Goal: Information Seeking & Learning: Check status

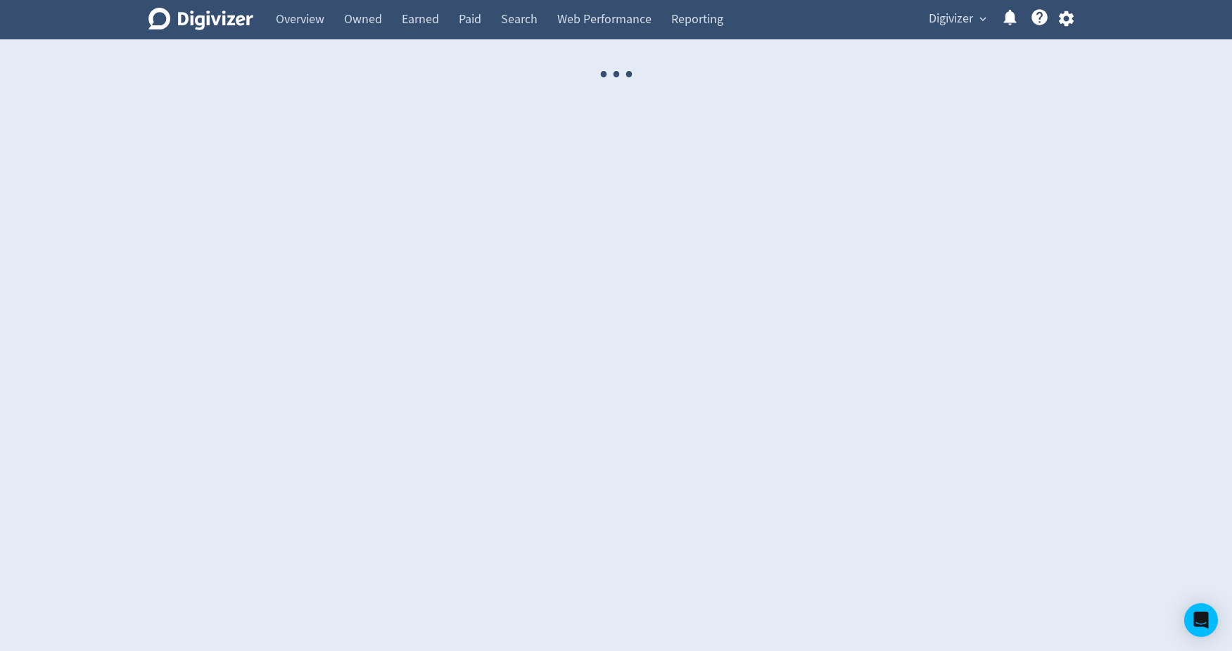
select select "USER"
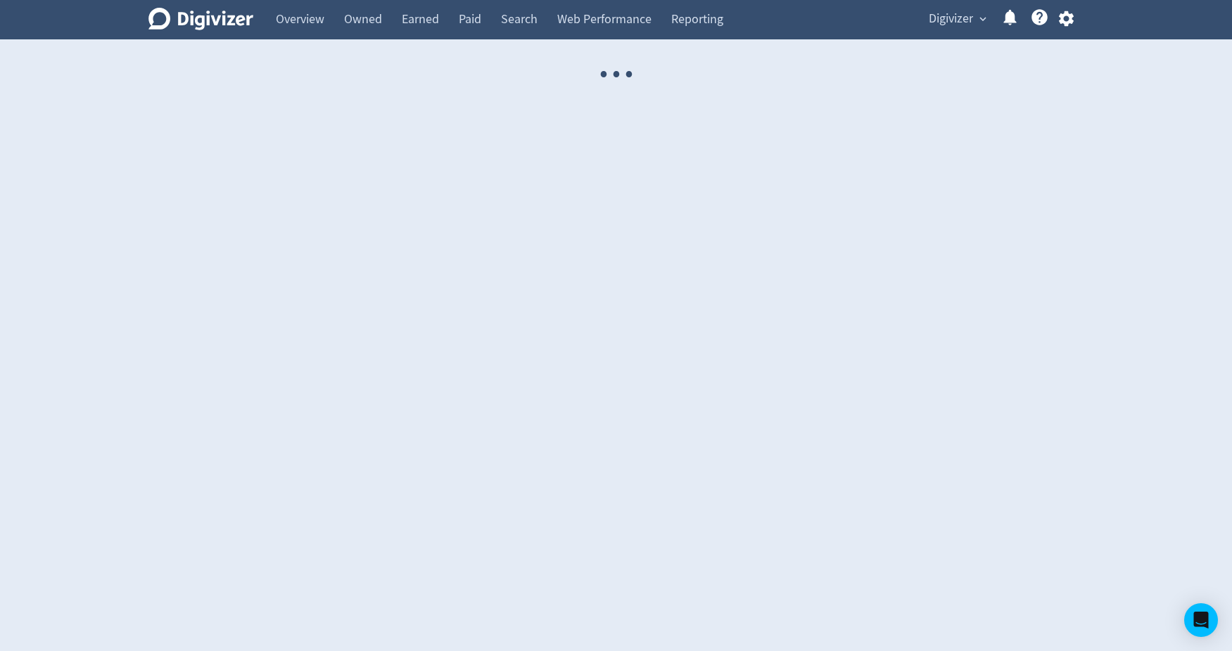
select select "USER"
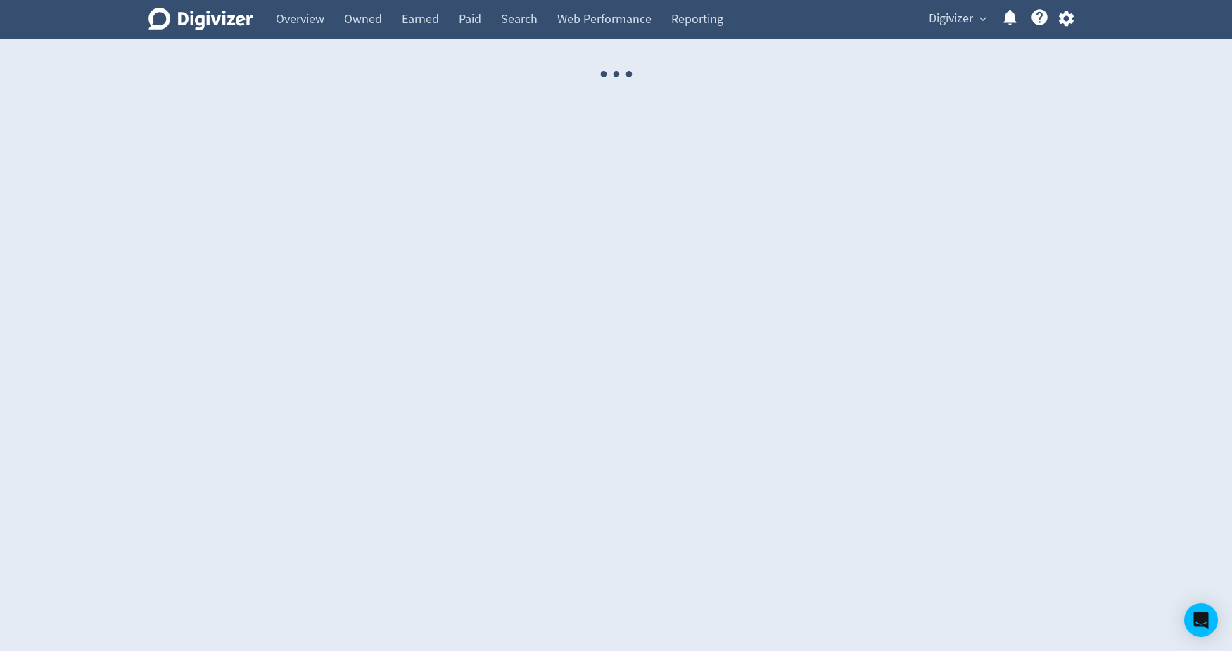
select select "USER"
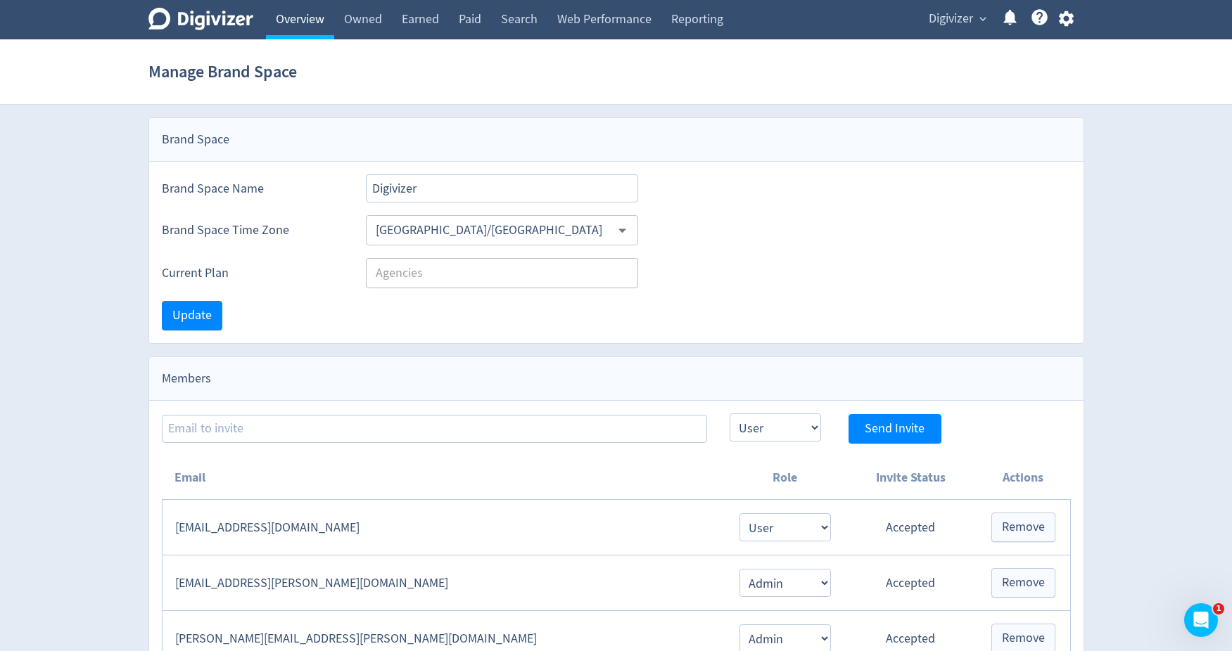
click at [320, 19] on link "Overview" at bounding box center [300, 19] width 68 height 39
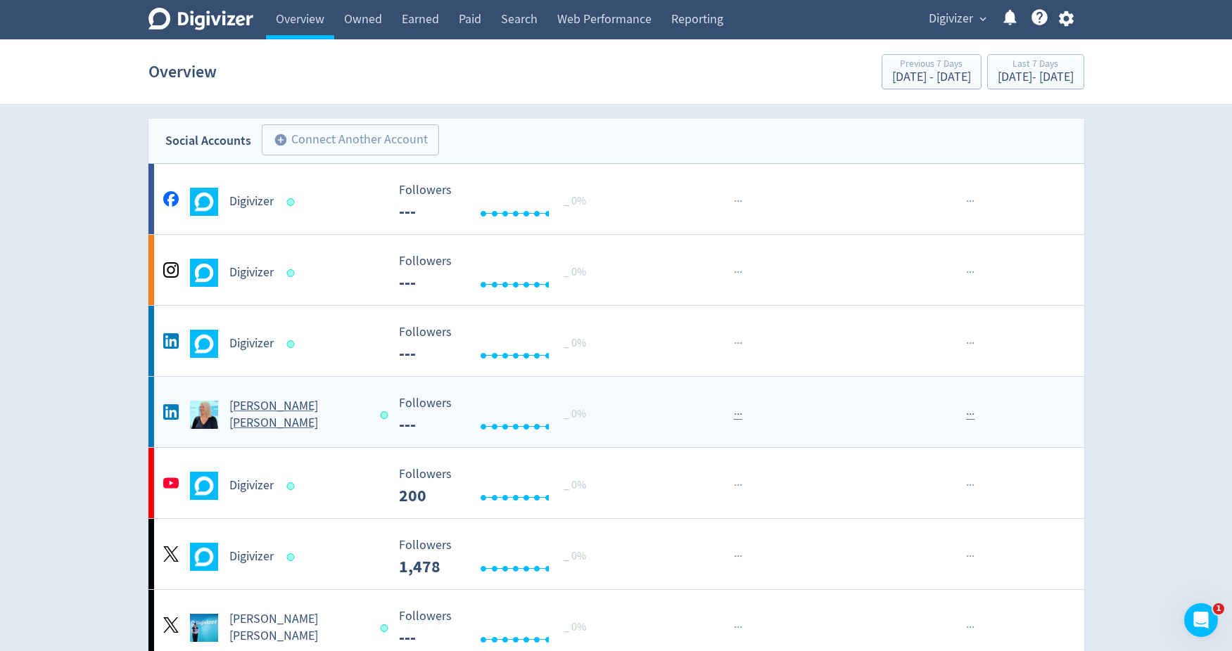
click at [257, 405] on div "[PERSON_NAME] [PERSON_NAME]" at bounding box center [273, 415] width 227 height 34
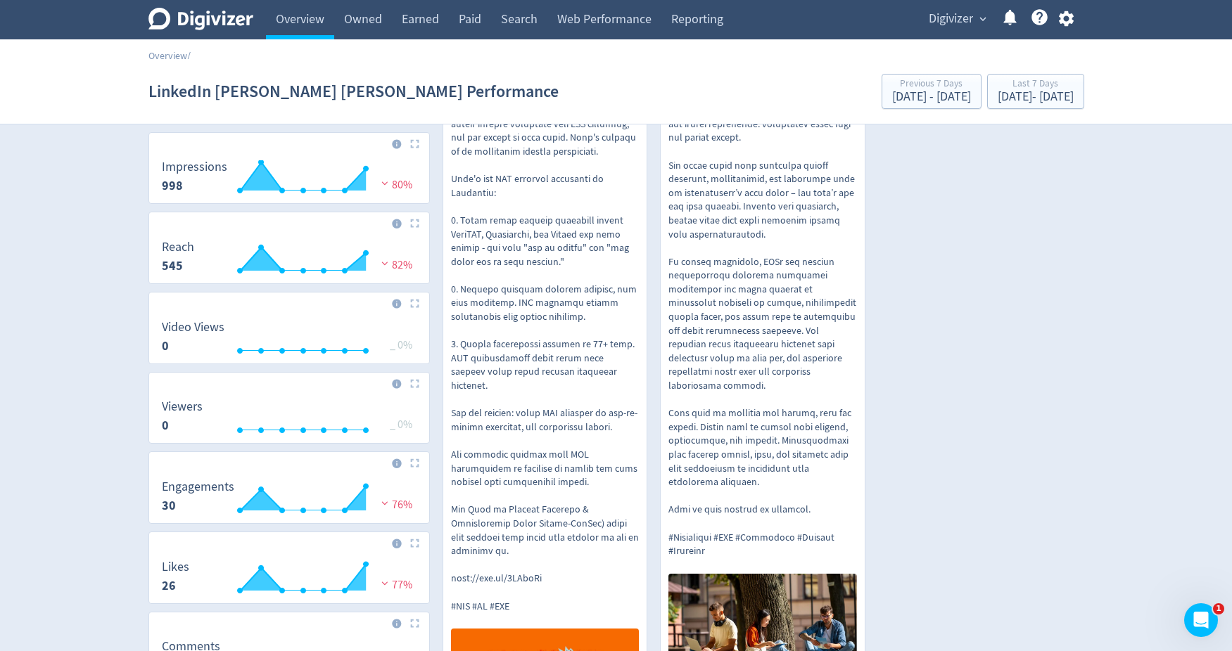
scroll to position [267, 0]
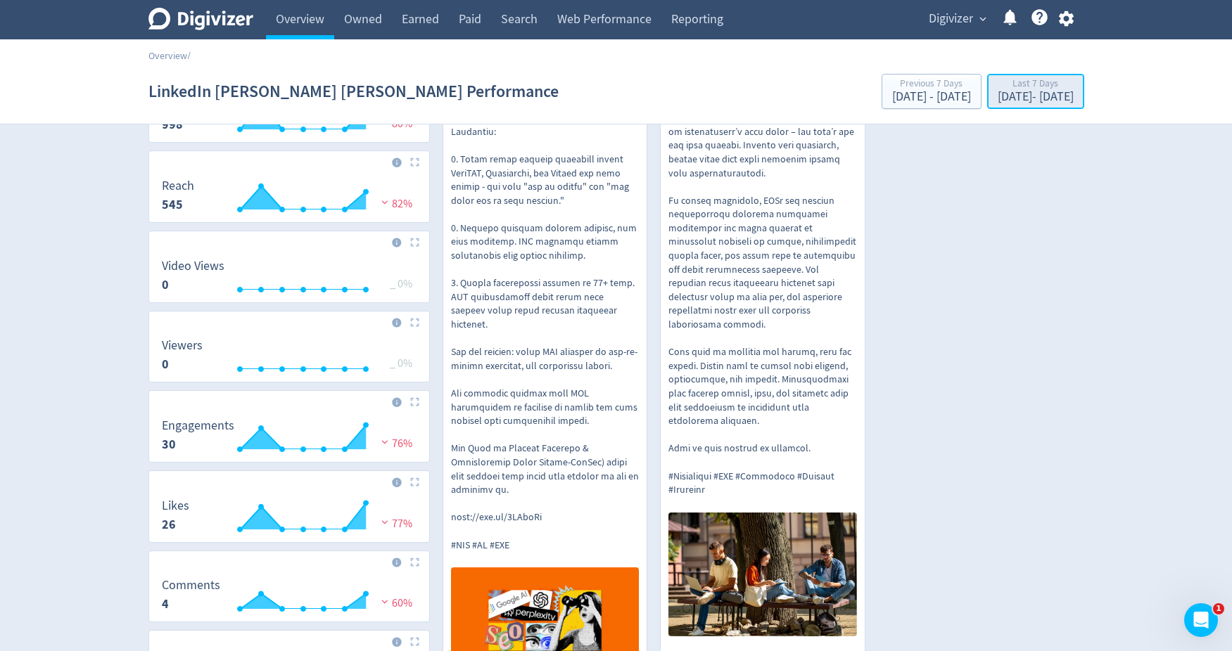
click at [997, 86] on div "Last 7 Days" at bounding box center [1035, 85] width 76 height 12
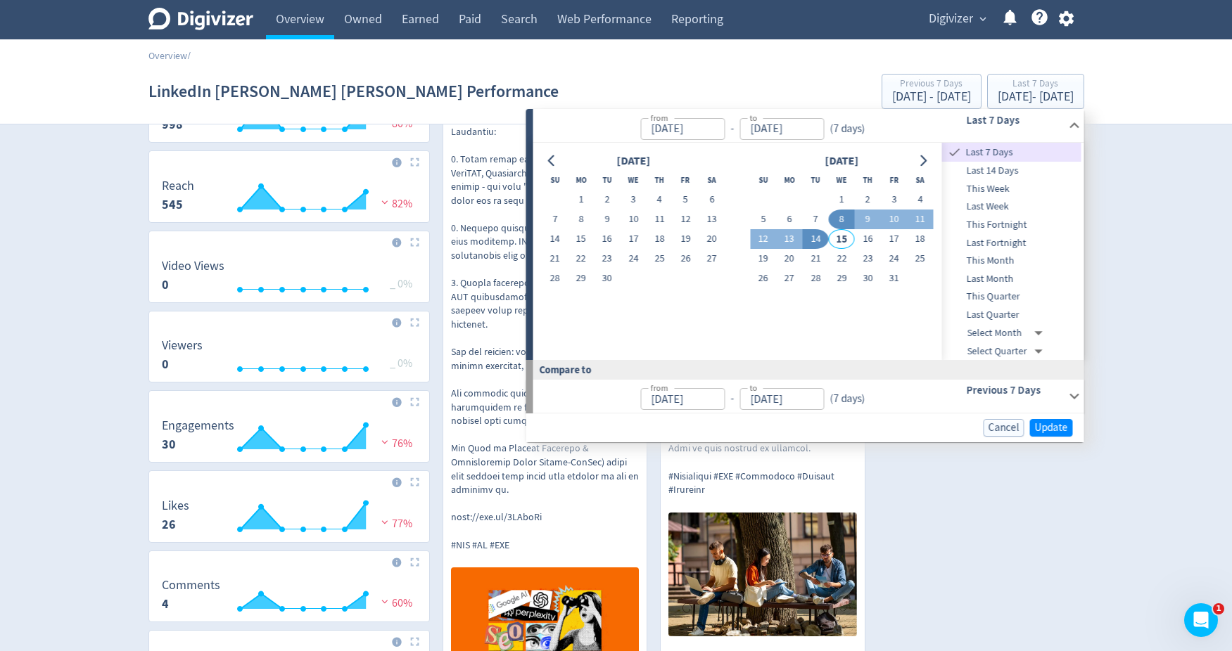
click at [998, 317] on span "Last Quarter" at bounding box center [1011, 314] width 139 height 15
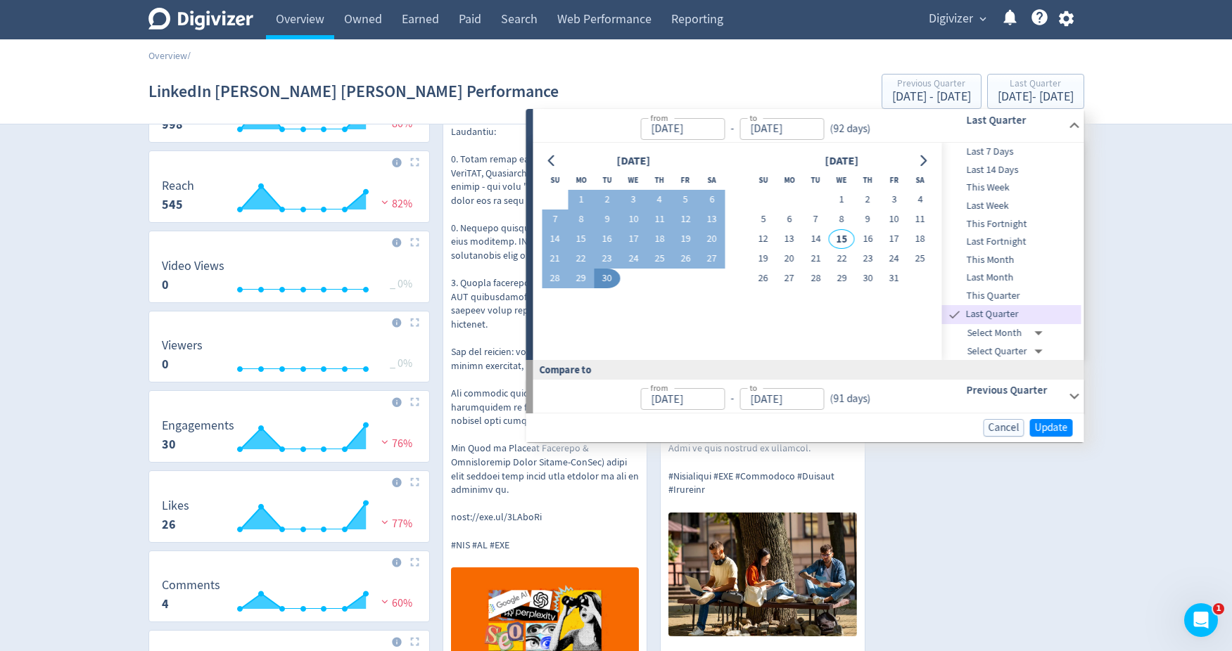
type input "[DATE]"
click at [1054, 429] on span "Update" at bounding box center [1051, 428] width 33 height 11
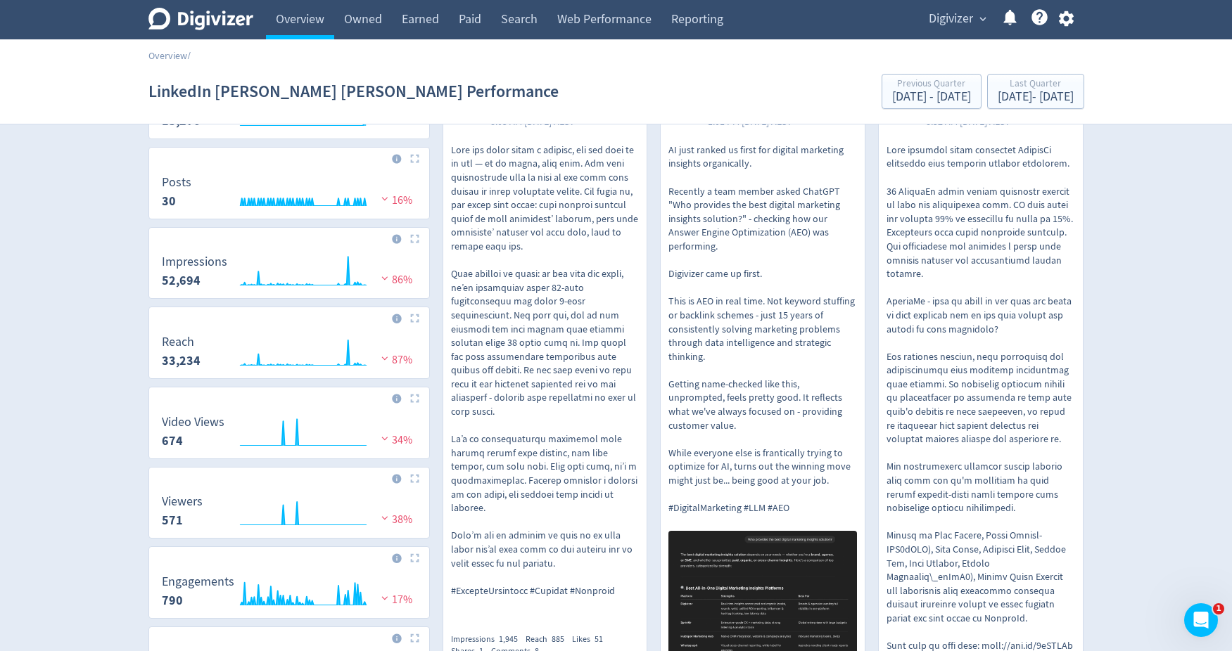
scroll to position [0, 0]
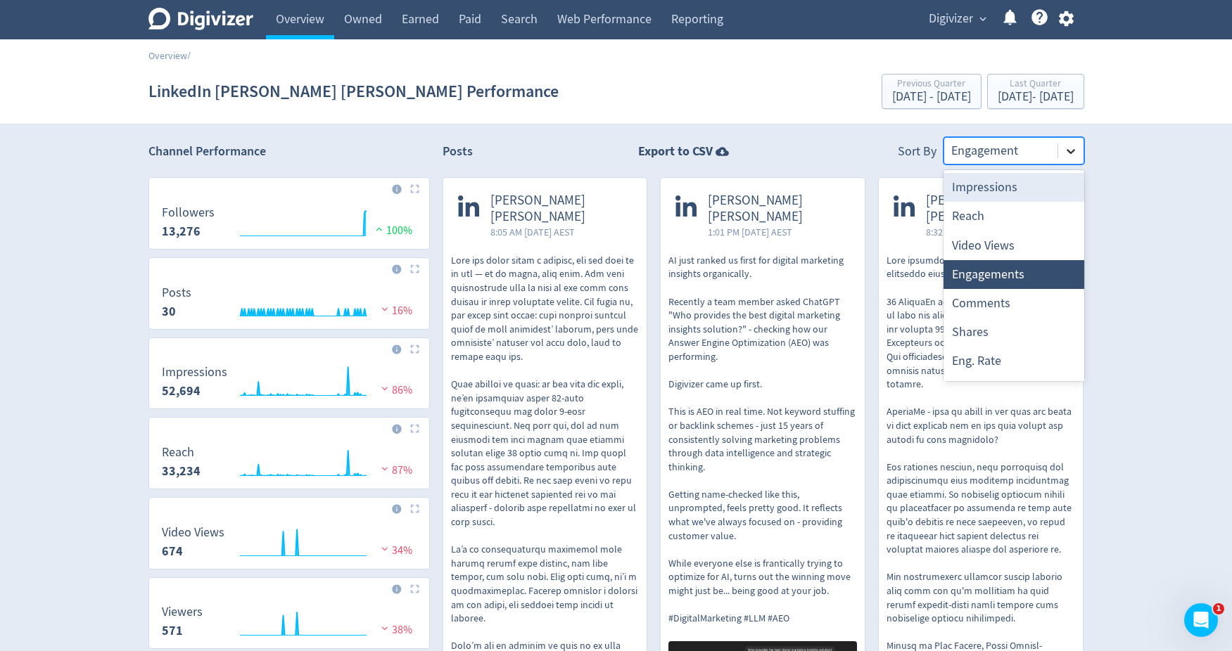
click at [1068, 156] on icon at bounding box center [1071, 151] width 14 height 14
click at [1014, 247] on div "Video Views" at bounding box center [1013, 245] width 141 height 29
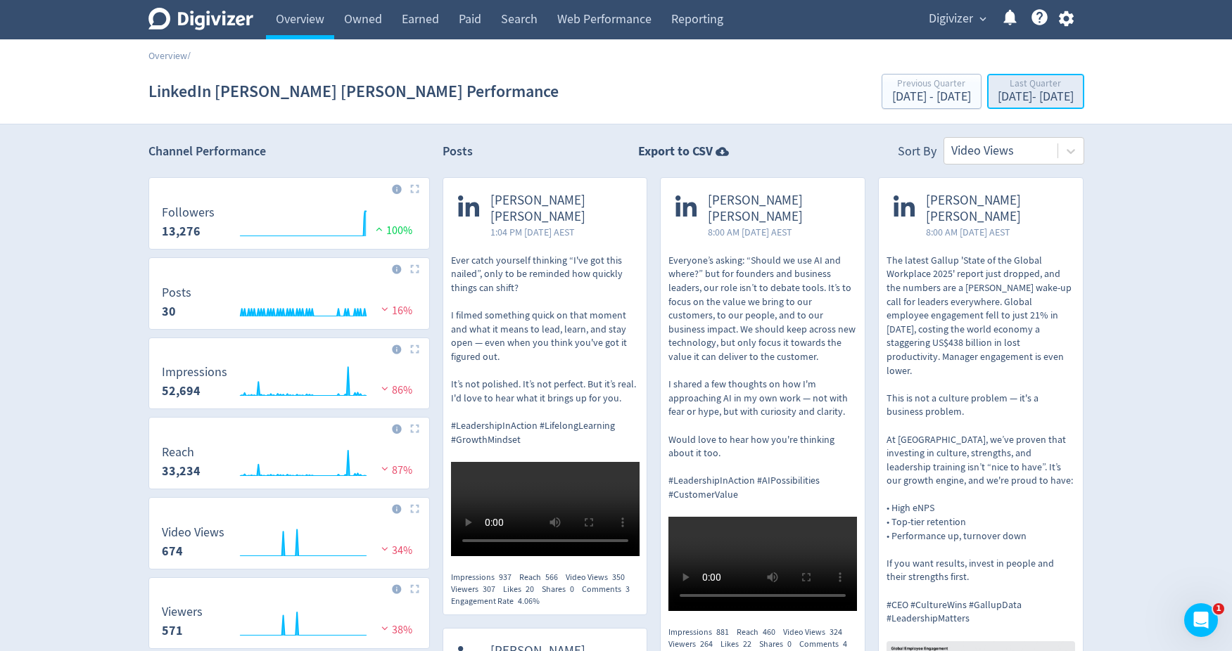
click at [1054, 97] on div "[DATE] - [DATE]" at bounding box center [1035, 97] width 76 height 13
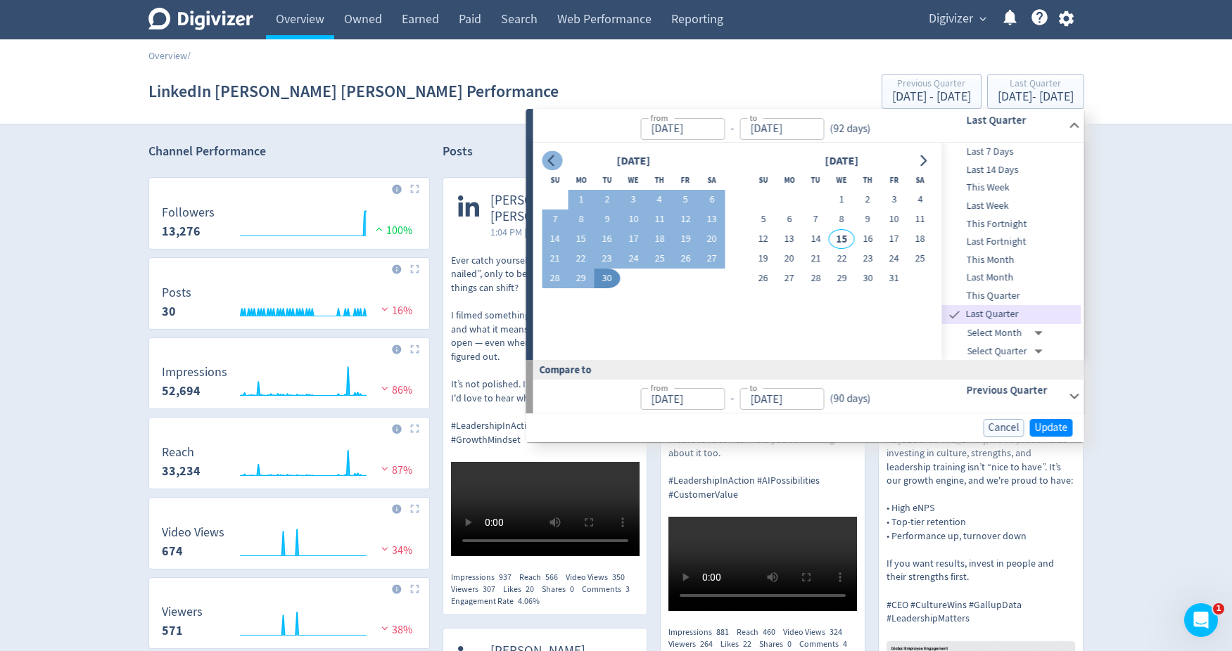
click at [545, 162] on button "Go to previous month" at bounding box center [552, 161] width 20 height 20
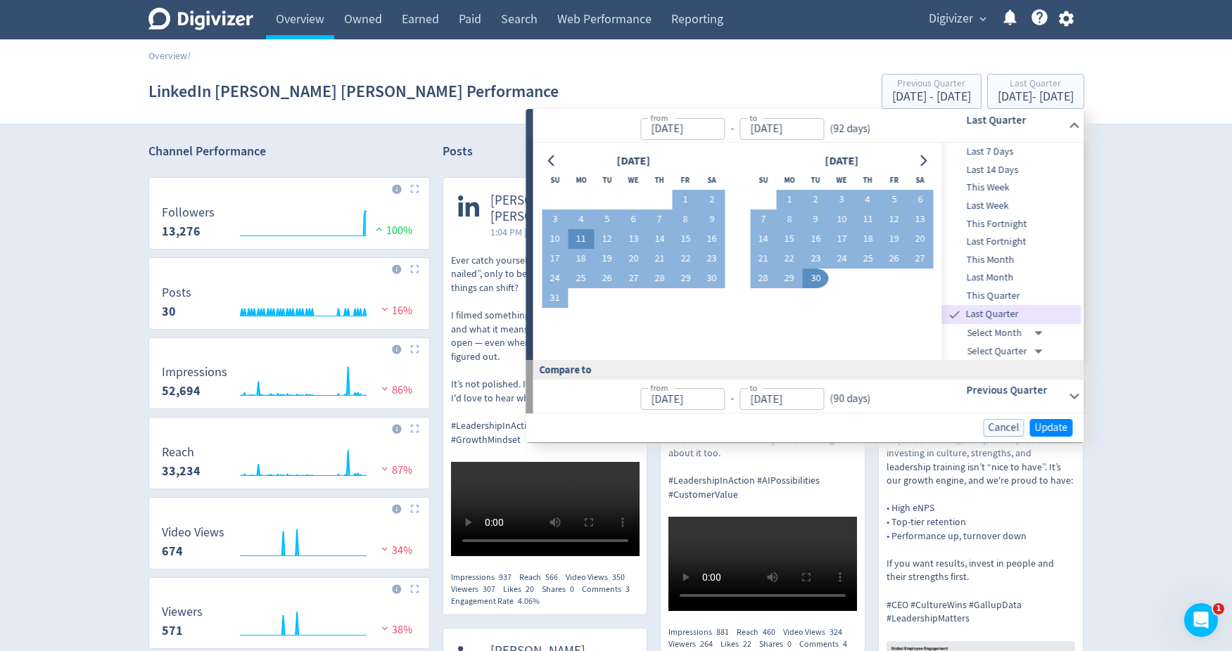
click at [587, 241] on button "11" at bounding box center [581, 239] width 26 height 20
type input "[DATE]"
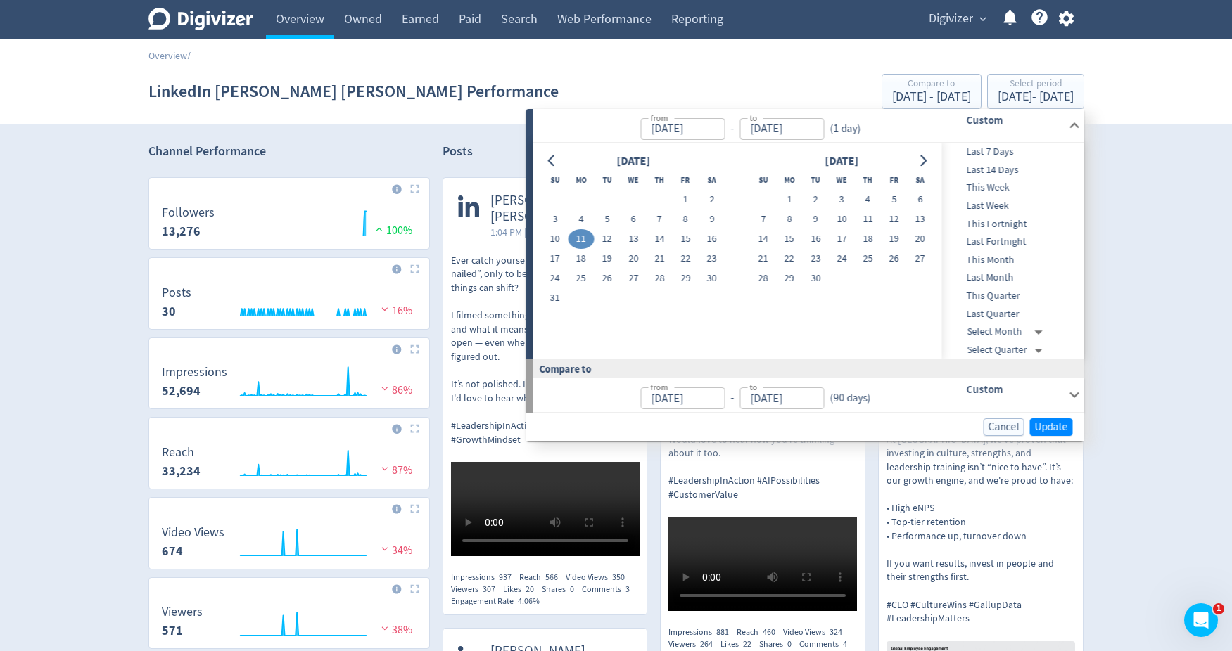
click at [587, 241] on button "11" at bounding box center [581, 239] width 26 height 20
type input "[DATE]"
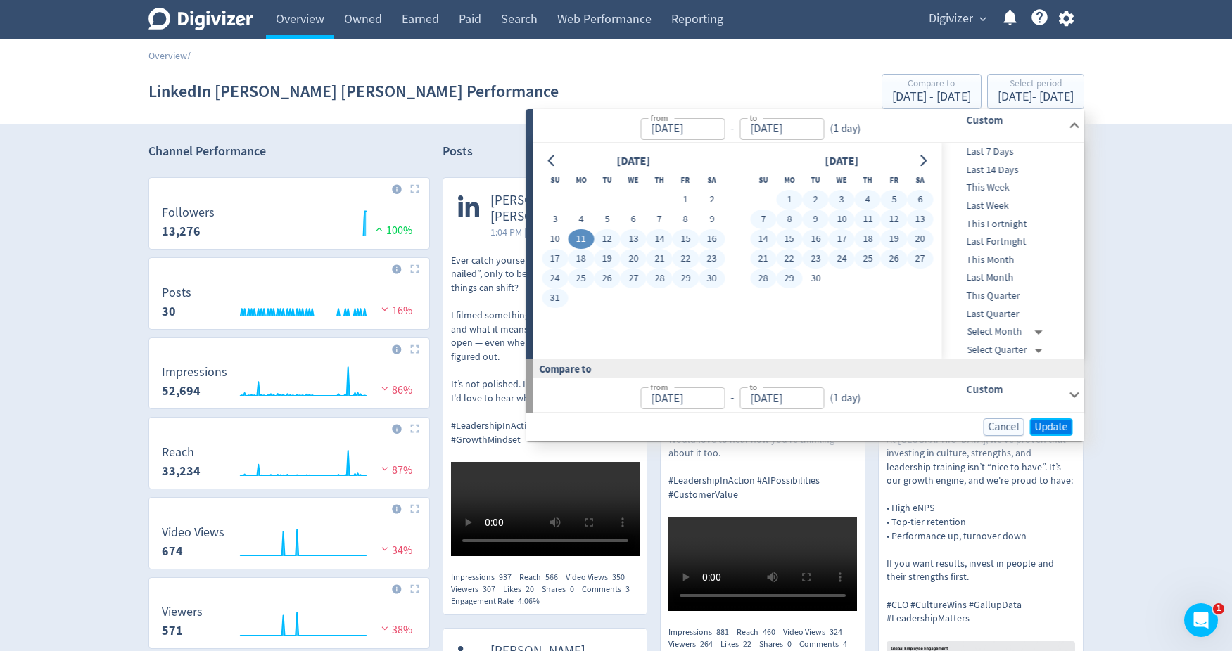
click at [1046, 422] on span "Update" at bounding box center [1051, 427] width 33 height 11
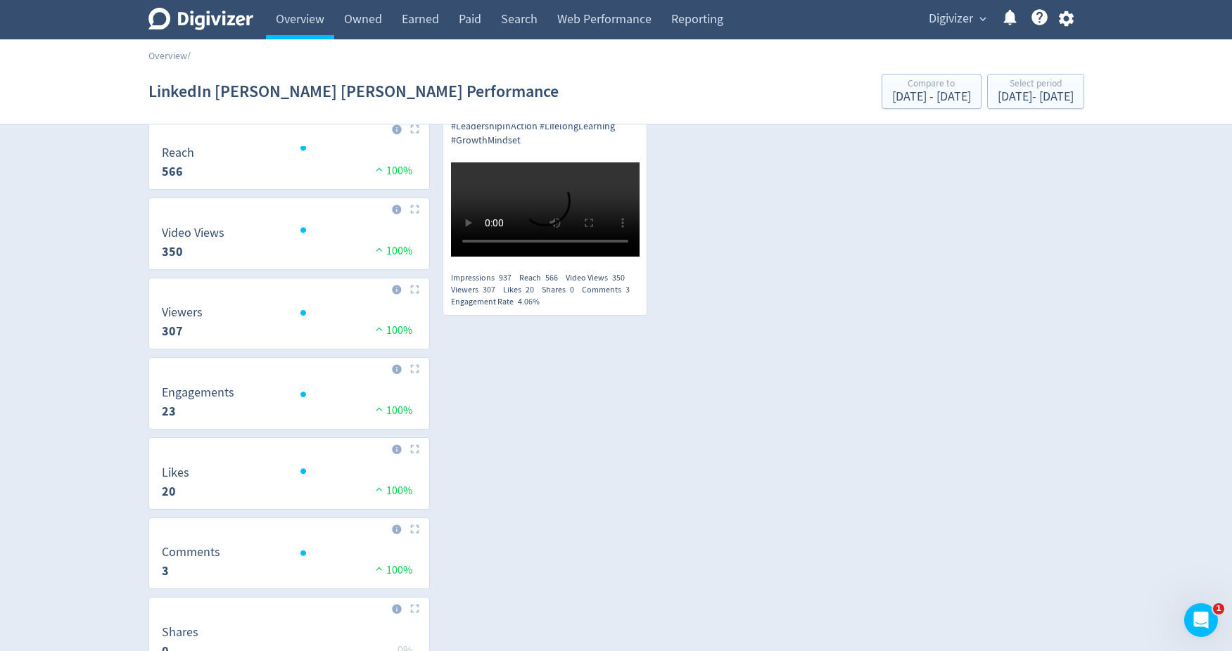
scroll to position [289, 0]
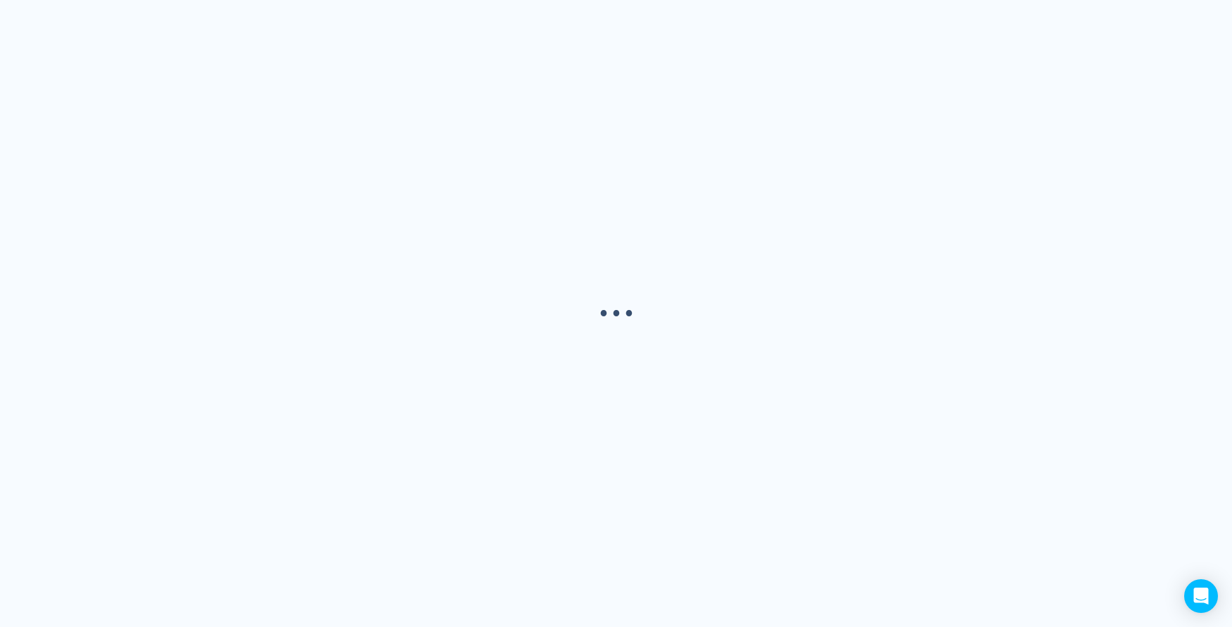
select select "USER"
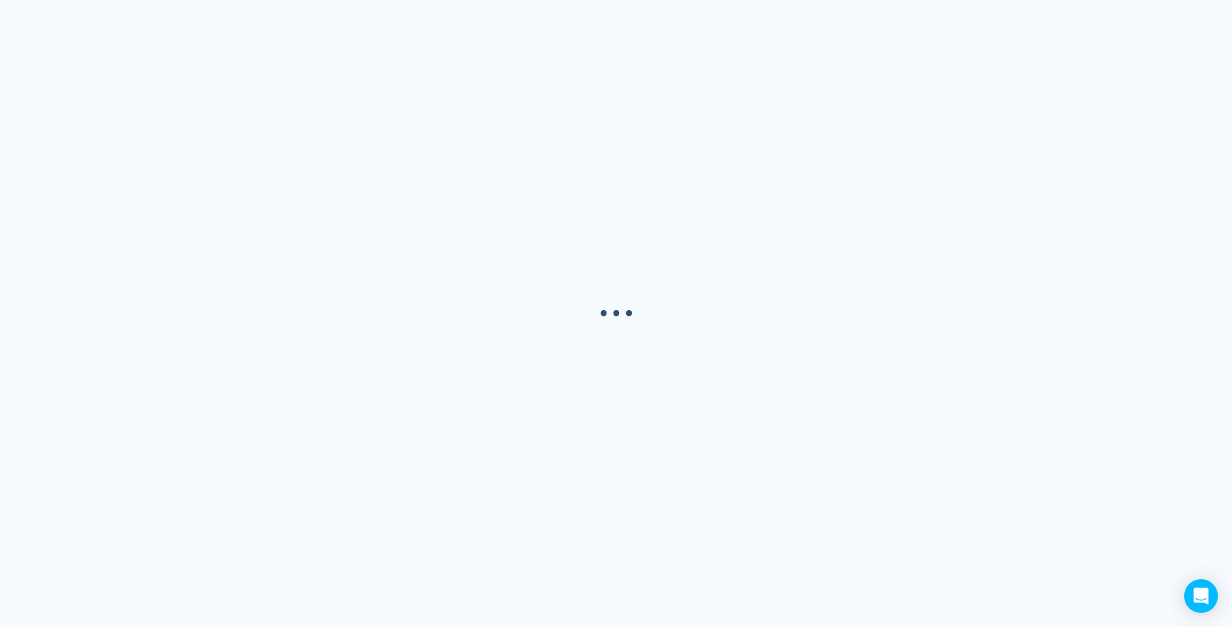
select select "USER"
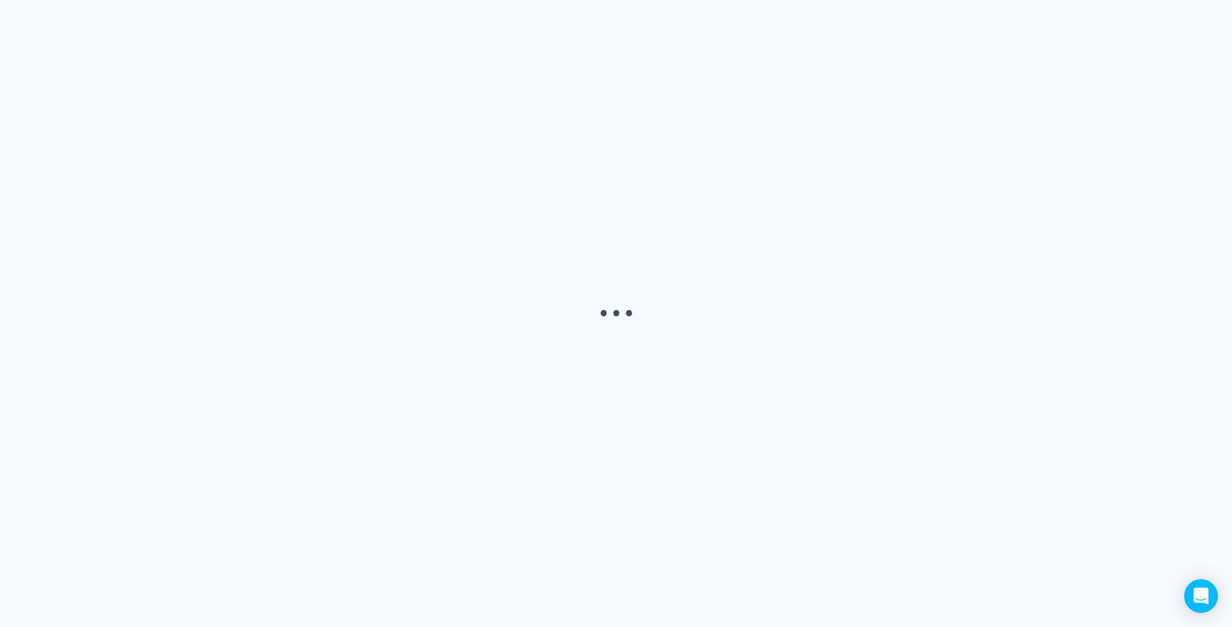
select select "USER"
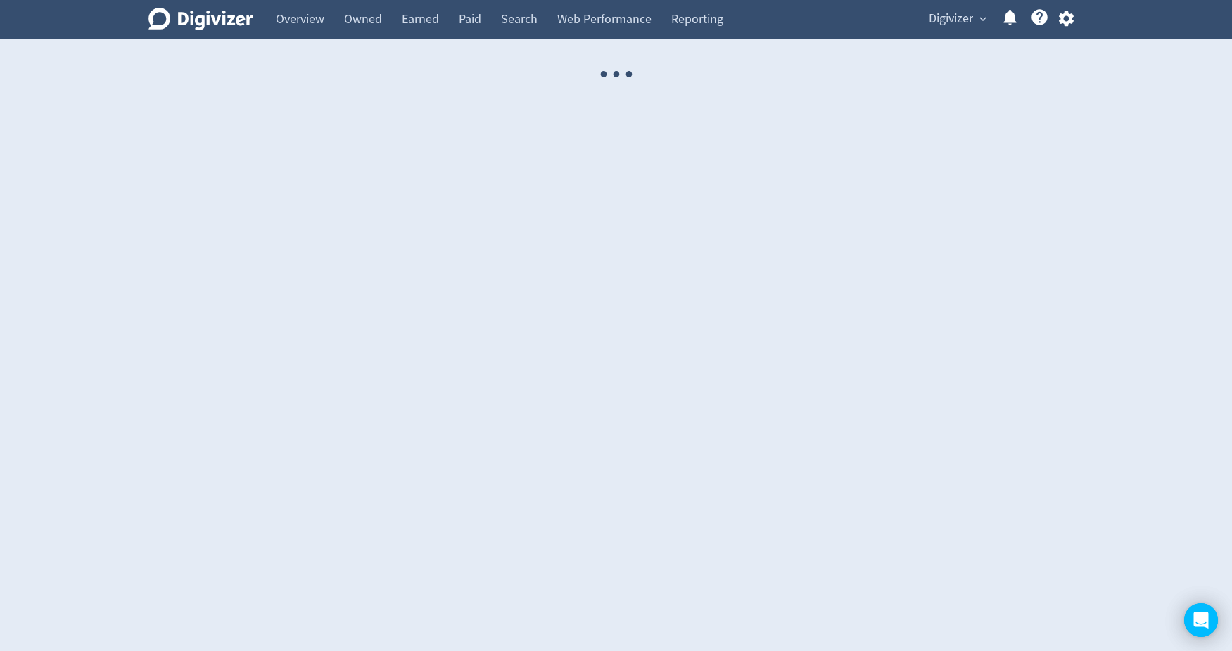
select select "USER"
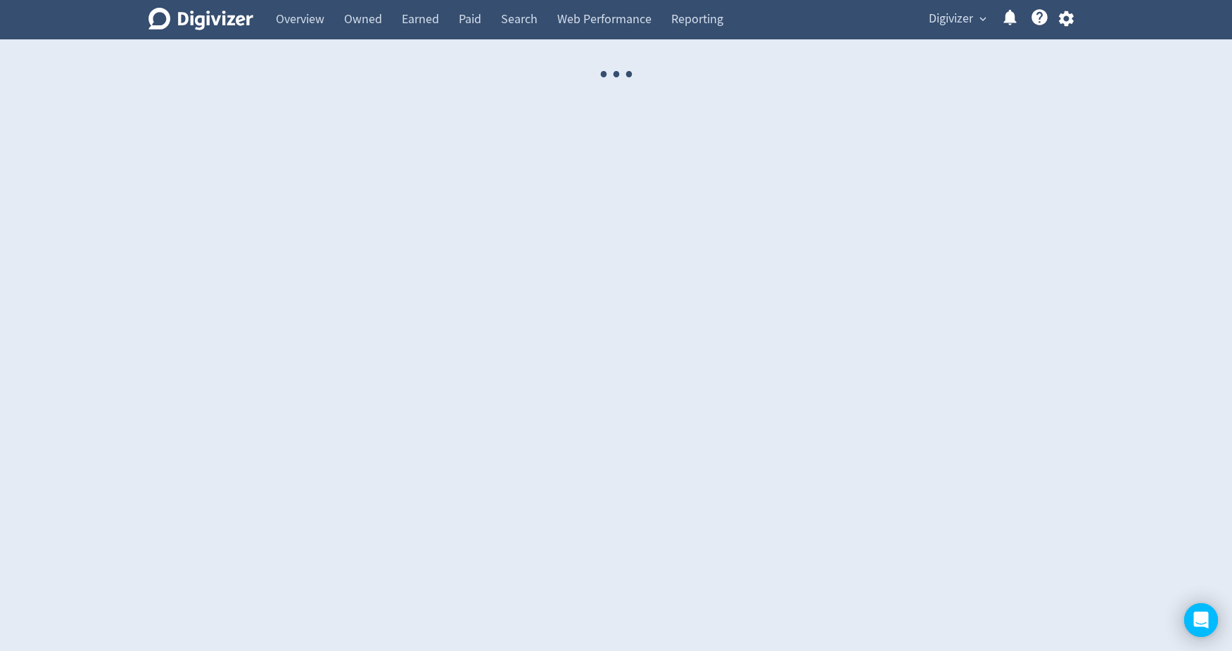
select select "USER"
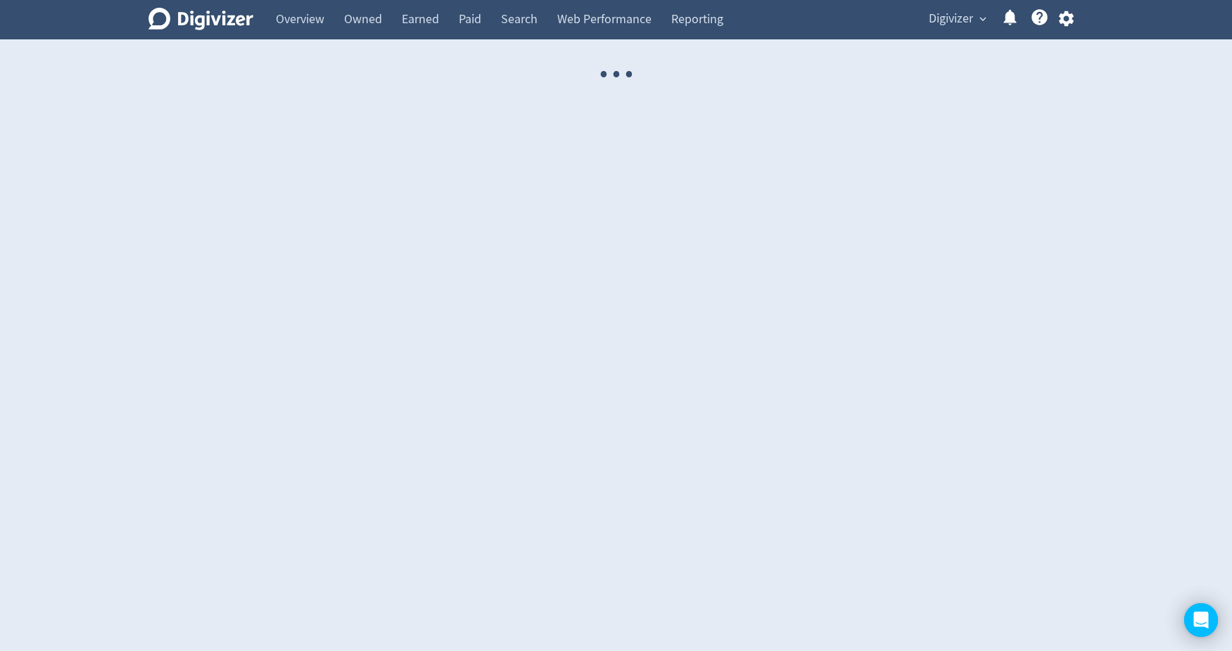
select select "USER"
